Goal: Find specific page/section: Find specific page/section

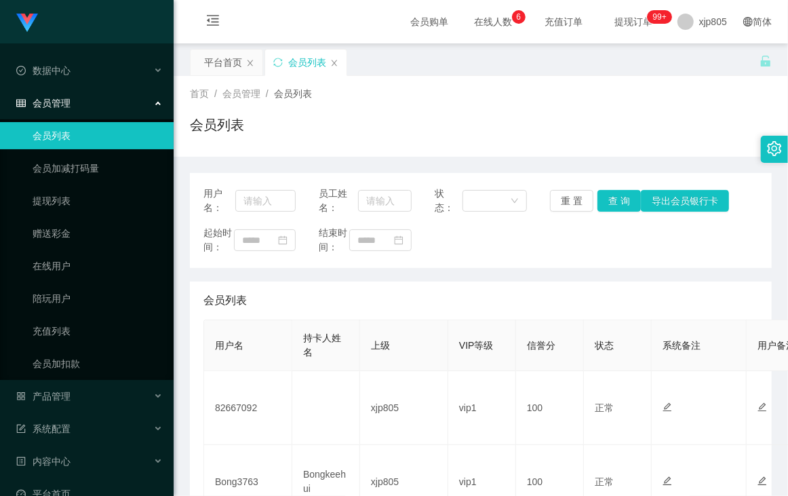
scroll to position [260, 0]
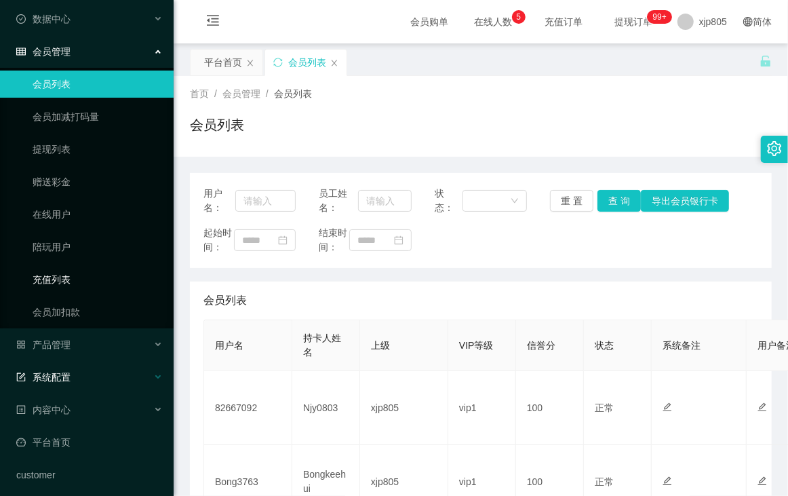
scroll to position [90, 0]
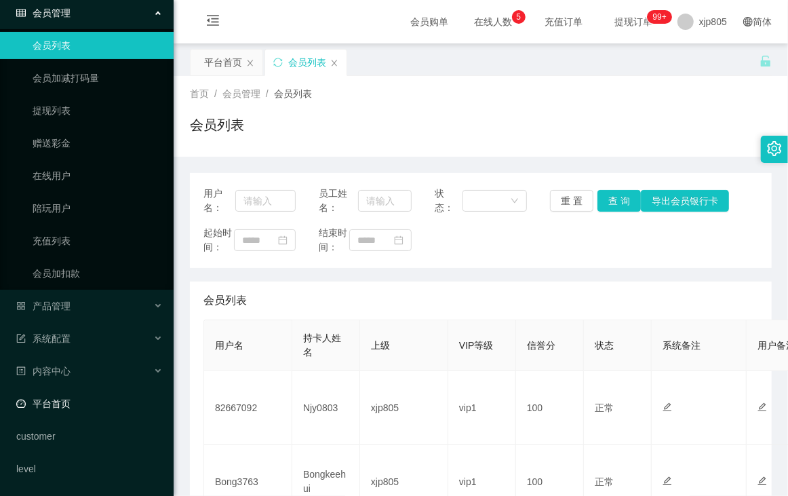
click at [92, 405] on link "平台首页" at bounding box center [89, 403] width 146 height 27
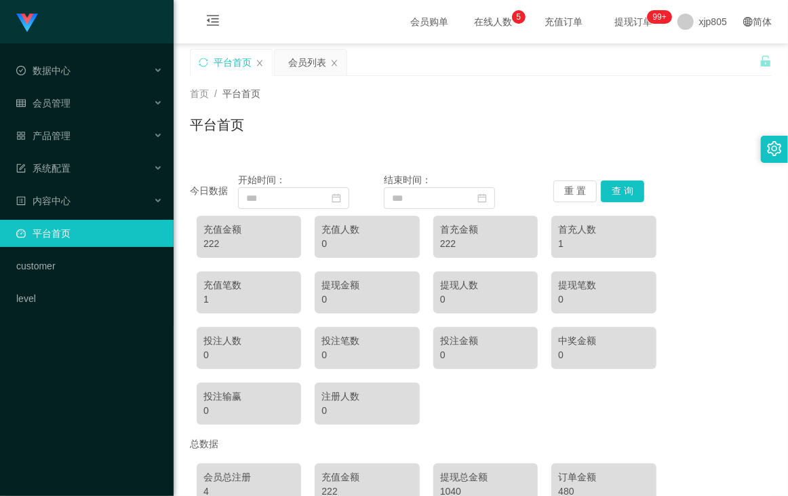
scroll to position [104, 0]
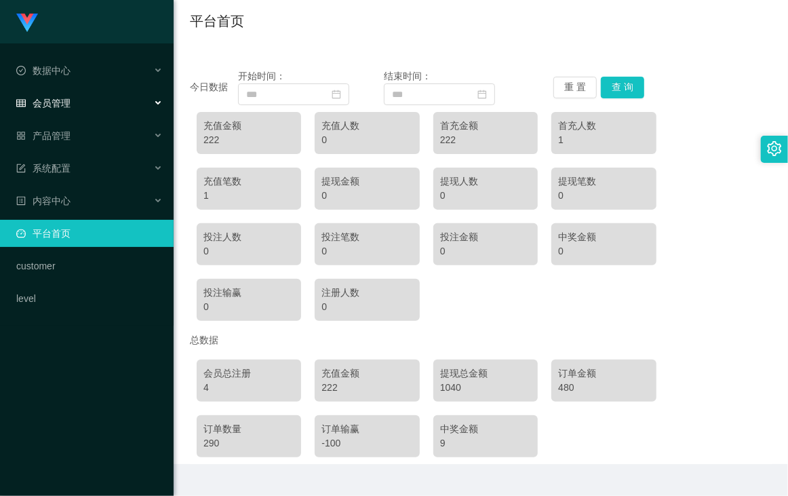
drag, startPoint x: 79, startPoint y: 92, endPoint x: 75, endPoint y: 101, distance: 10.1
click at [76, 101] on div "会员管理" at bounding box center [87, 103] width 174 height 27
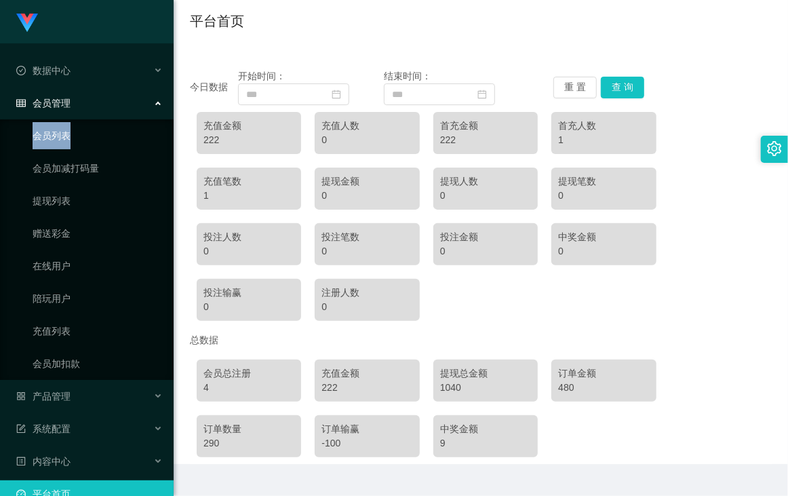
click at [65, 131] on ul "会员列表 会员加减打码量 提现列表 赠送彩金 在线用户 陪玩用户 充值列表 会员加扣款" at bounding box center [87, 249] width 174 height 260
click at [65, 131] on link "会员列表" at bounding box center [98, 135] width 130 height 27
